Goal: Find specific page/section: Find specific page/section

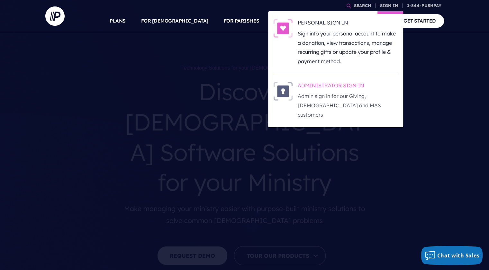
click at [331, 91] on p "Admin sign in for our Giving, [DEMOGRAPHIC_DATA] and MAS customers" at bounding box center [348, 105] width 100 height 28
click at [347, 92] on p "Admin sign in for our Giving, [DEMOGRAPHIC_DATA] and MAS customers" at bounding box center [348, 105] width 100 height 28
click at [350, 87] on h6 "ADMINISTRATOR SIGN IN" at bounding box center [348, 87] width 100 height 10
click at [347, 90] on h6 "ADMINISTRATOR SIGN IN" at bounding box center [348, 87] width 100 height 10
